Goal: Book appointment/travel/reservation

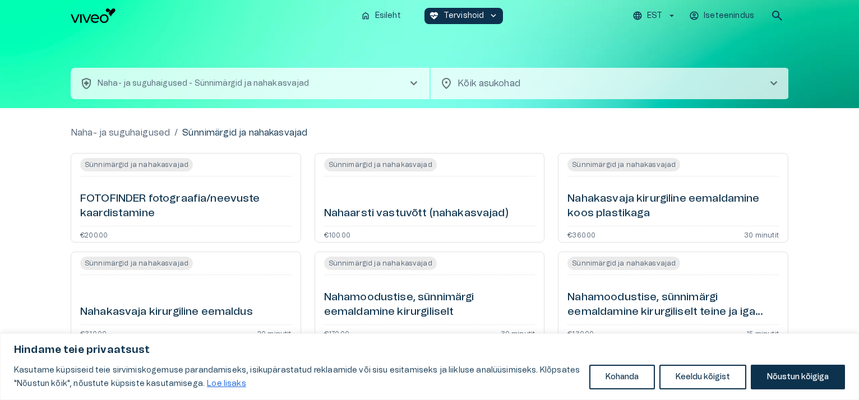
click at [644, 257] on span "Sünnimärgid ja nahakasvajad" at bounding box center [623, 263] width 113 height 13
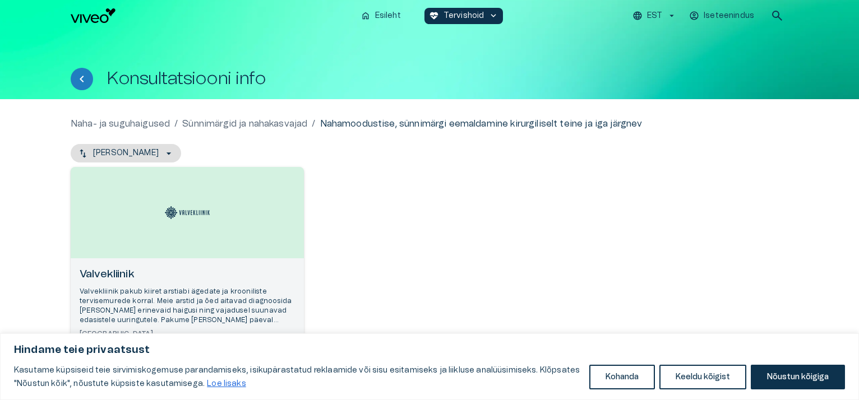
scroll to position [72, 0]
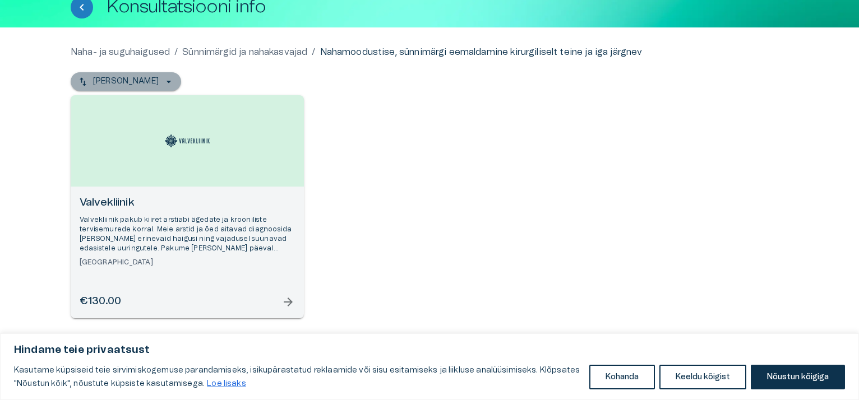
click at [163, 80] on icon "button" at bounding box center [168, 81] width 11 height 11
click at [163, 82] on icon "button" at bounding box center [168, 81] width 11 height 11
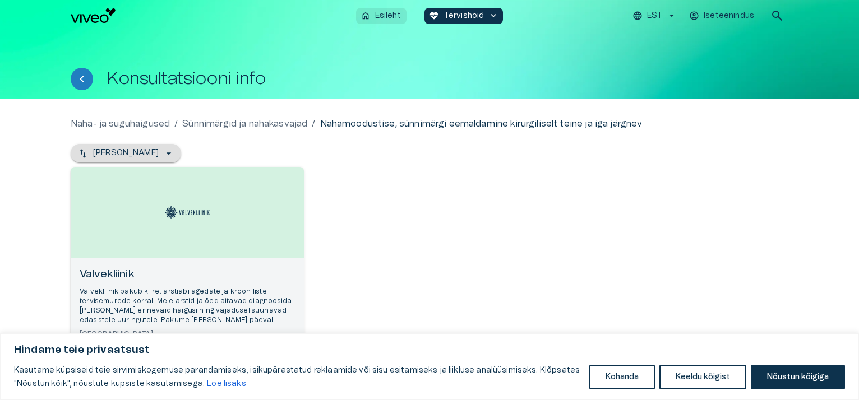
click at [383, 15] on p "Esileht" at bounding box center [388, 16] width 26 height 12
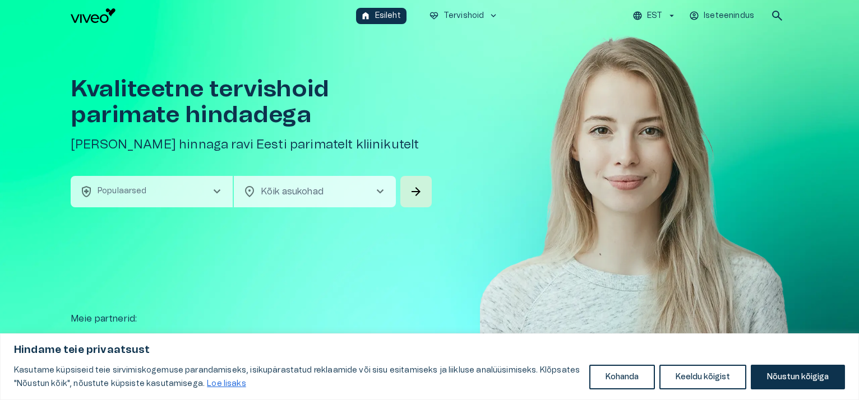
click at [378, 191] on span "chevron_right" at bounding box center [379, 191] width 13 height 13
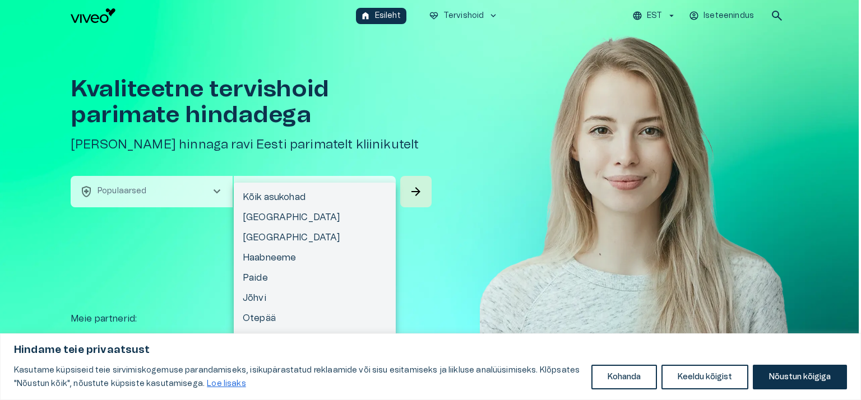
drag, startPoint x: 424, startPoint y: 246, endPoint x: 413, endPoint y: 242, distance: 11.9
click at [417, 244] on div at bounding box center [430, 200] width 861 height 400
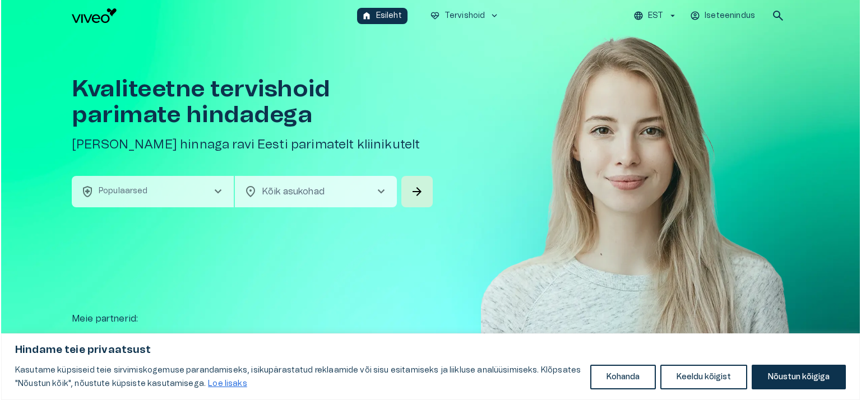
scroll to position [112, 0]
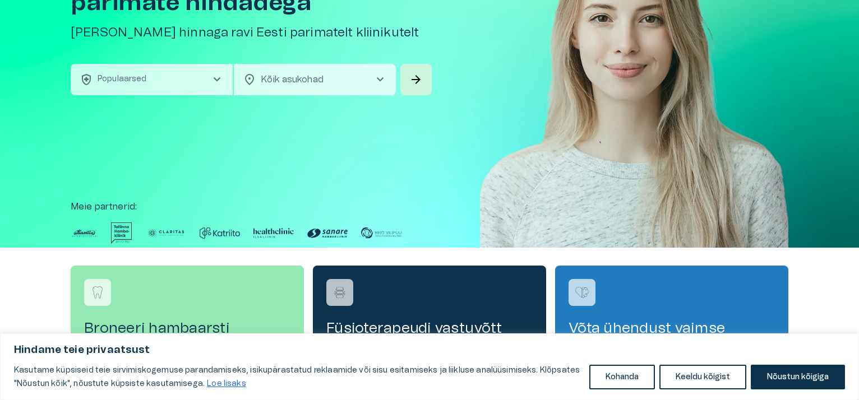
click at [382, 77] on span "chevron_right" at bounding box center [379, 79] width 13 height 13
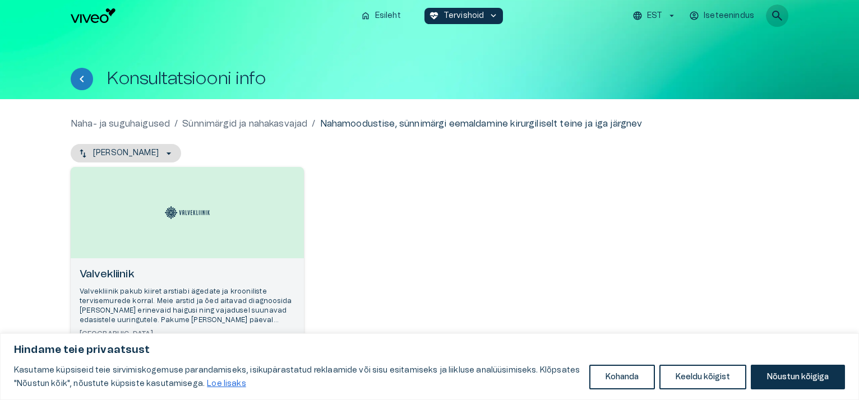
click at [774, 13] on span "search" at bounding box center [776, 15] width 13 height 13
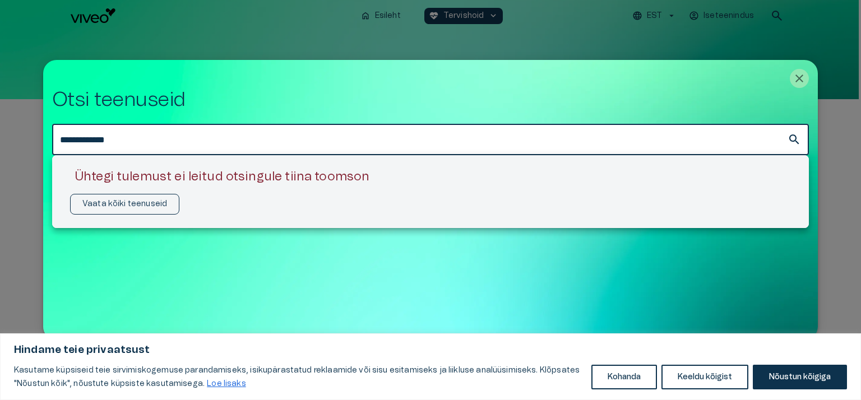
type input "**********"
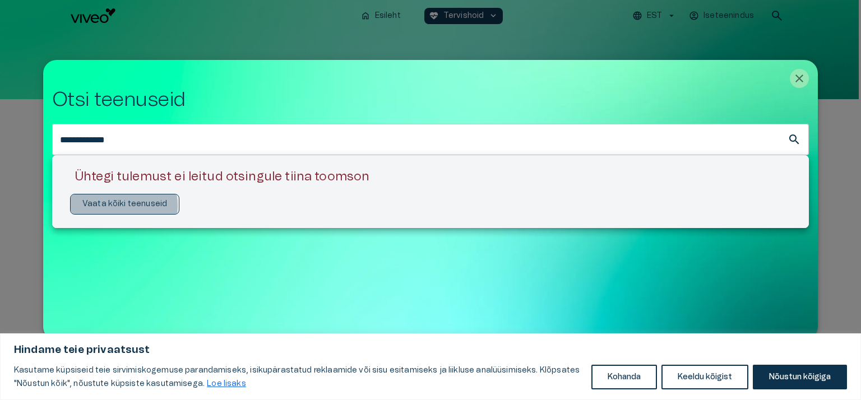
click at [114, 206] on p "Vaata kõiki teenuseid" at bounding box center [124, 204] width 85 height 12
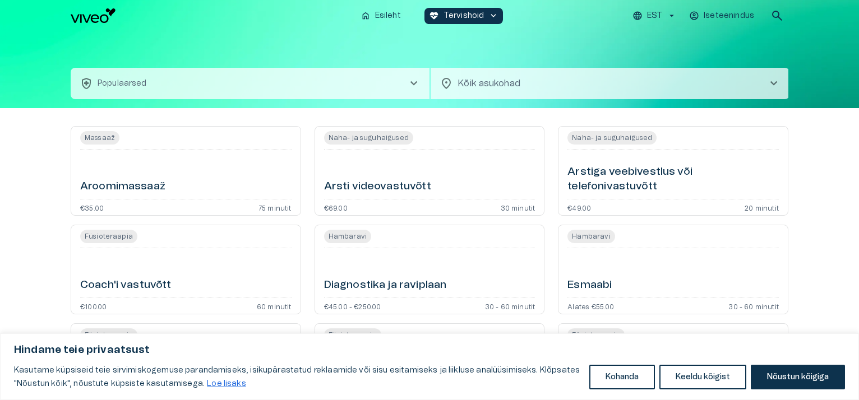
click at [774, 82] on span "chevron_right" at bounding box center [773, 83] width 13 height 13
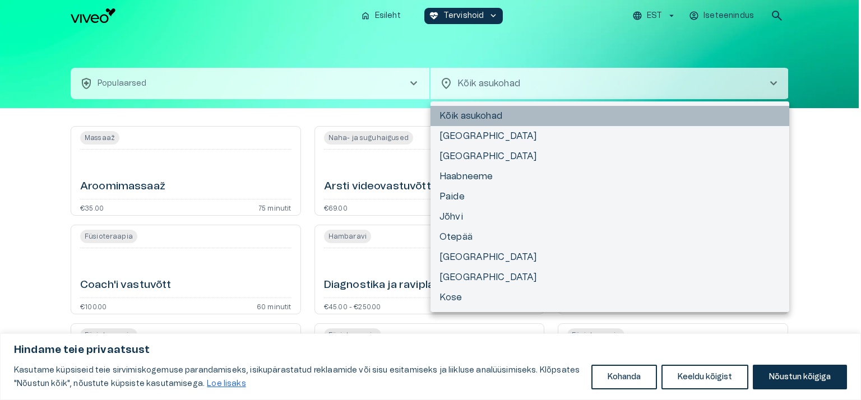
click at [479, 112] on li "Kõik asukohad" at bounding box center [610, 116] width 359 height 20
